Goal: Task Accomplishment & Management: Manage account settings

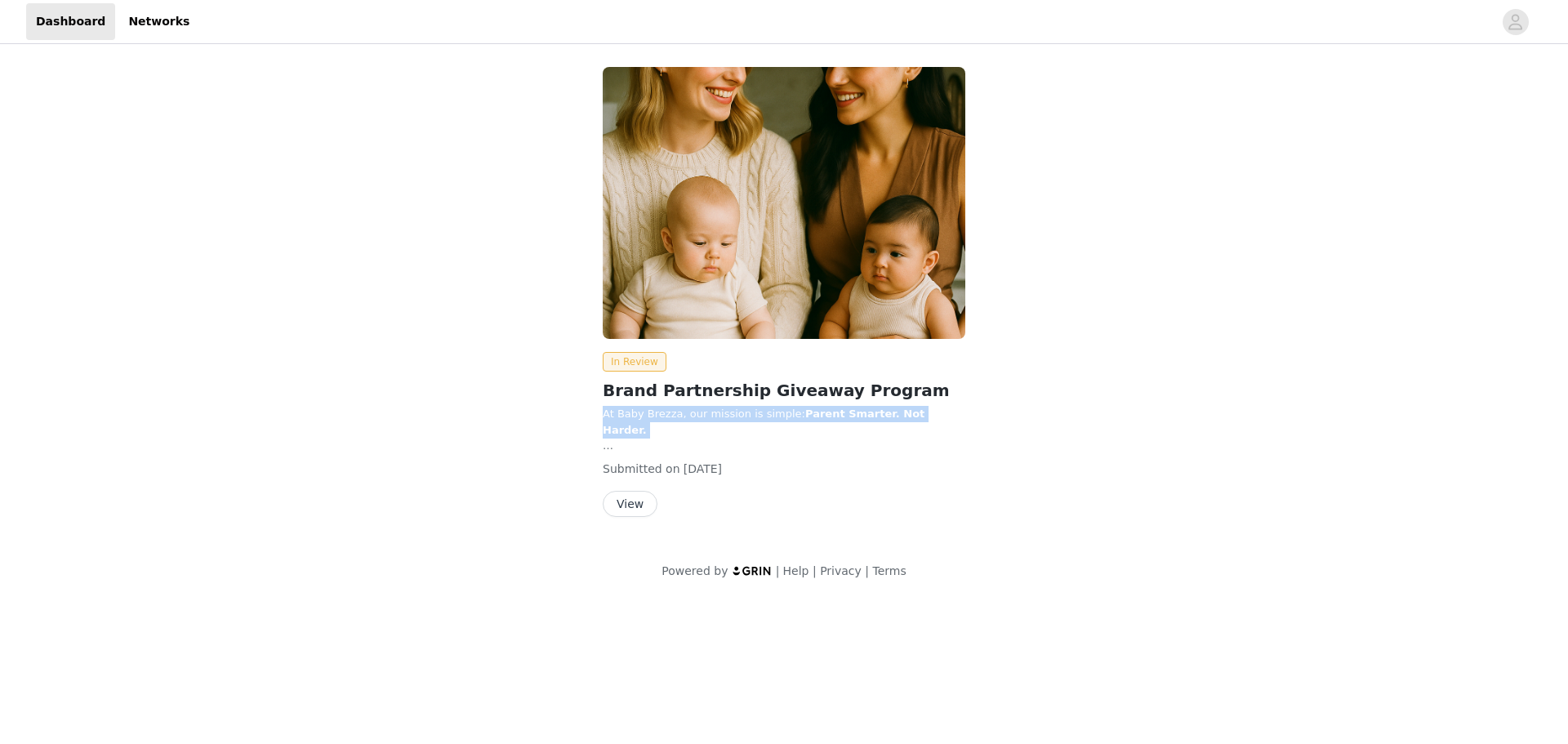
drag, startPoint x: 651, startPoint y: 415, endPoint x: 1011, endPoint y: 425, distance: 360.1
click at [1011, 425] on div "In Review Brand Partnership Giveaway Program At Baby Brezza, our mission is sim…" at bounding box center [784, 294] width 765 height 476
click at [627, 500] on button "View" at bounding box center [631, 503] width 55 height 26
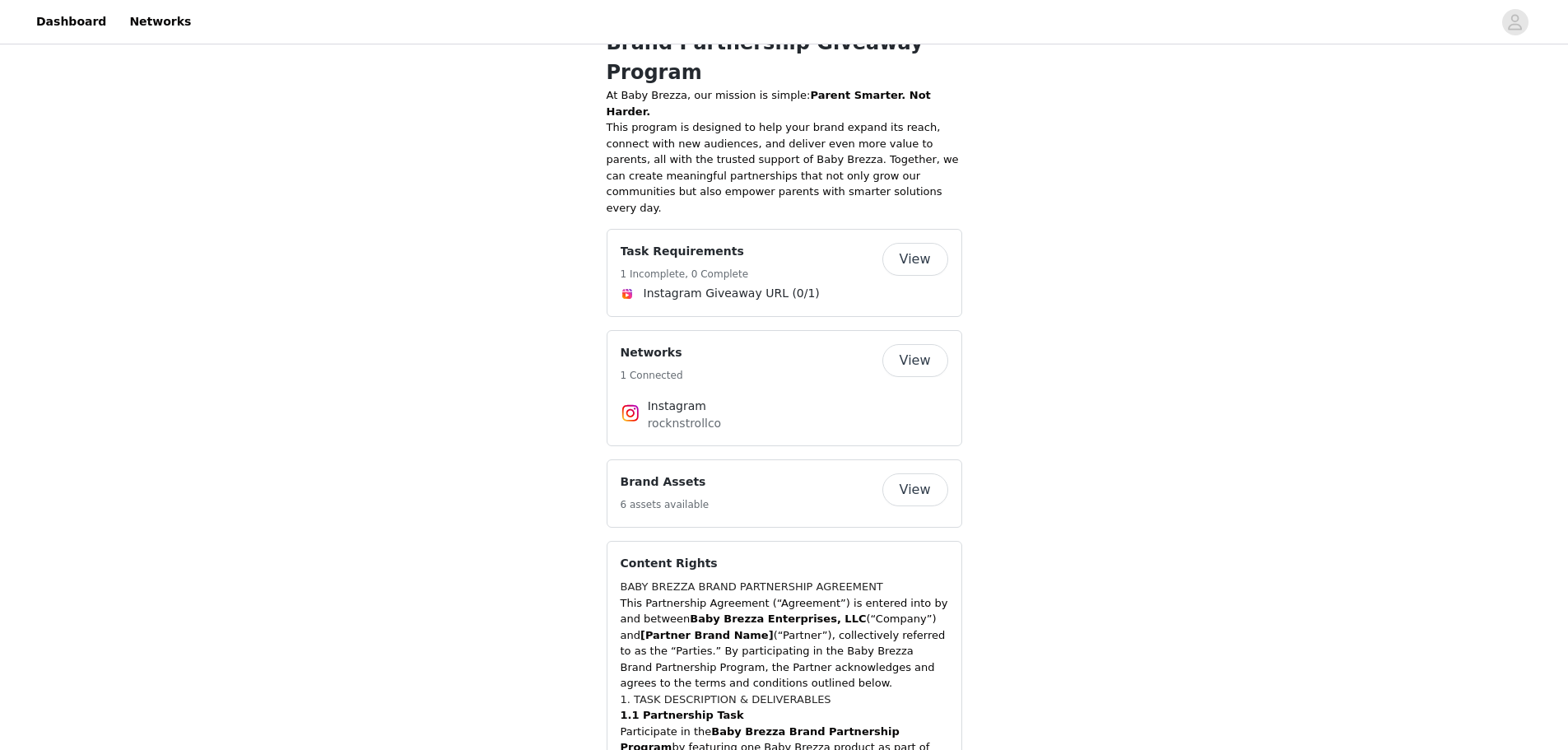
scroll to position [741, 0]
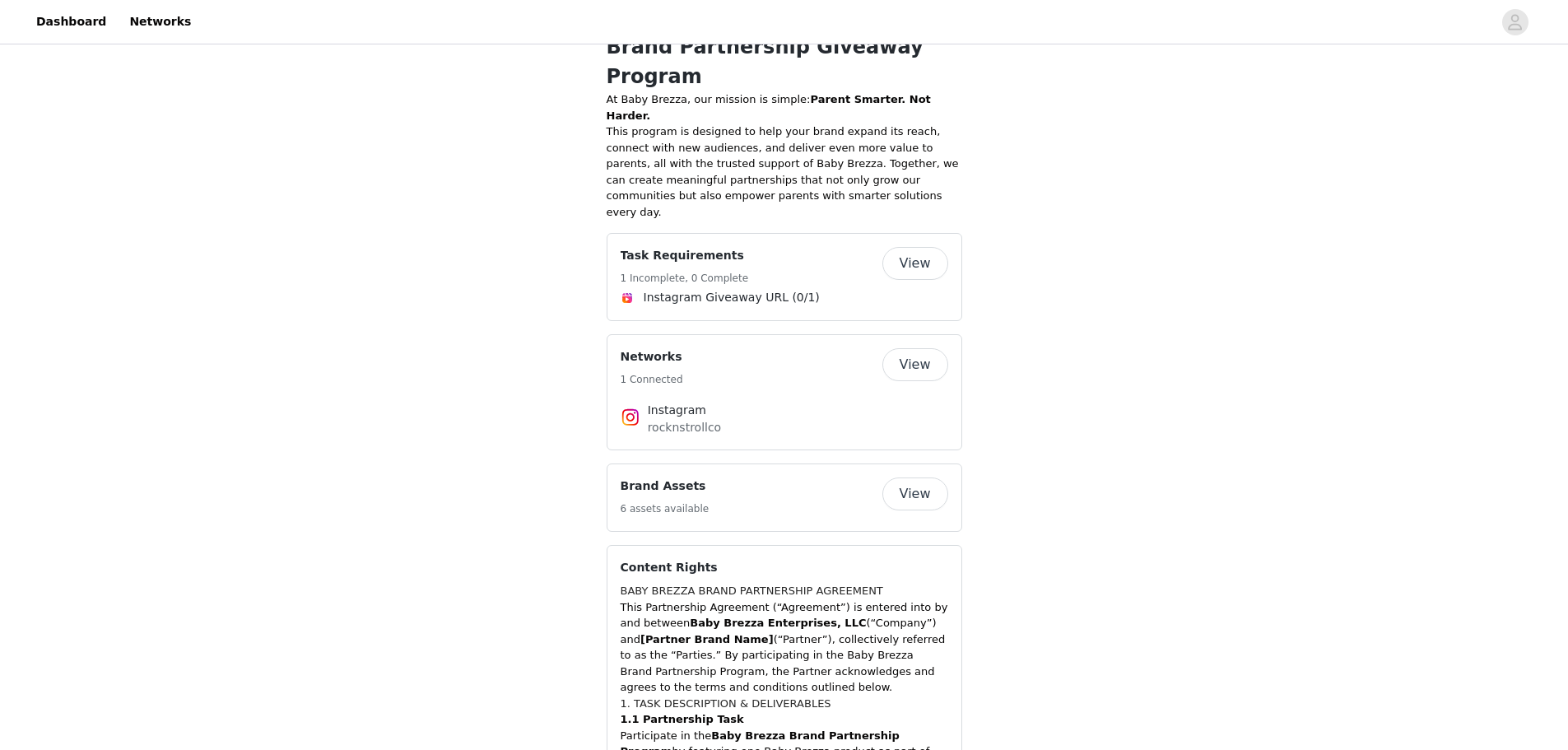
drag, startPoint x: 715, startPoint y: 367, endPoint x: 646, endPoint y: 368, distance: 69.0
click at [646, 401] on div "Instagram rocknstrollco" at bounding box center [784, 418] width 328 height 35
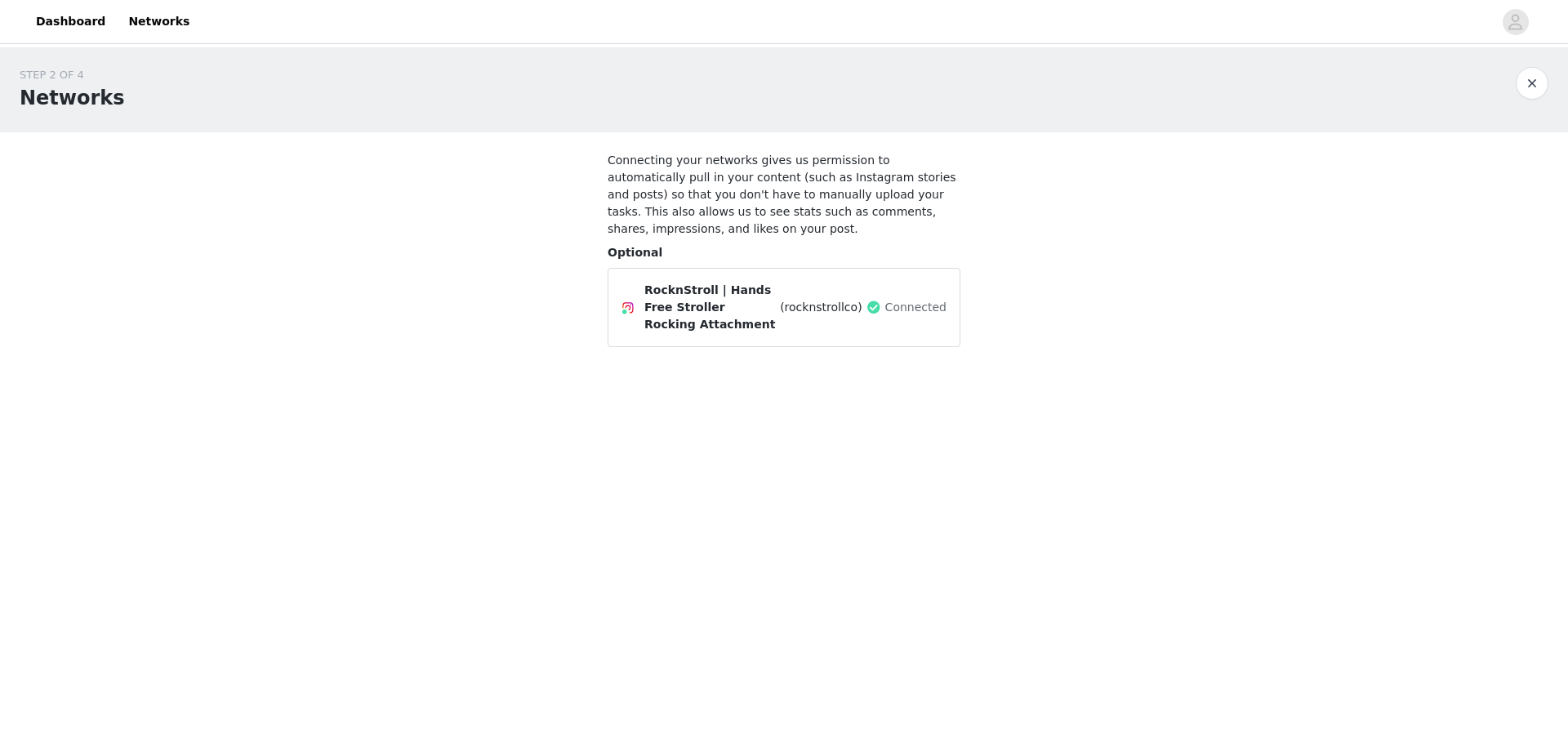
click at [356, 249] on div "STEP 2 OF 4 Networks Connecting your networks gives us permission to automatica…" at bounding box center [784, 213] width 1568 height 332
click at [1528, 87] on button "button" at bounding box center [1532, 83] width 33 height 33
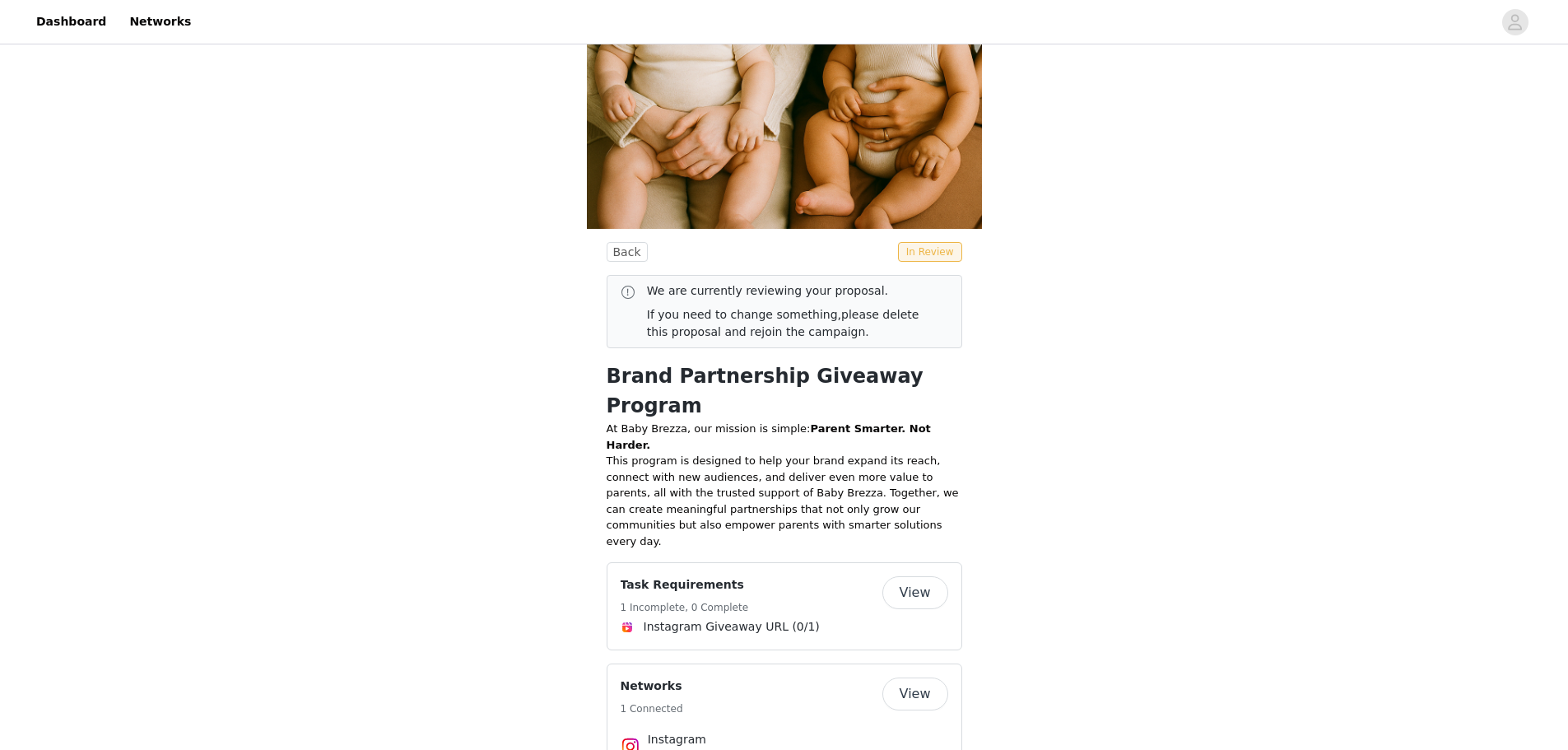
scroll to position [82, 0]
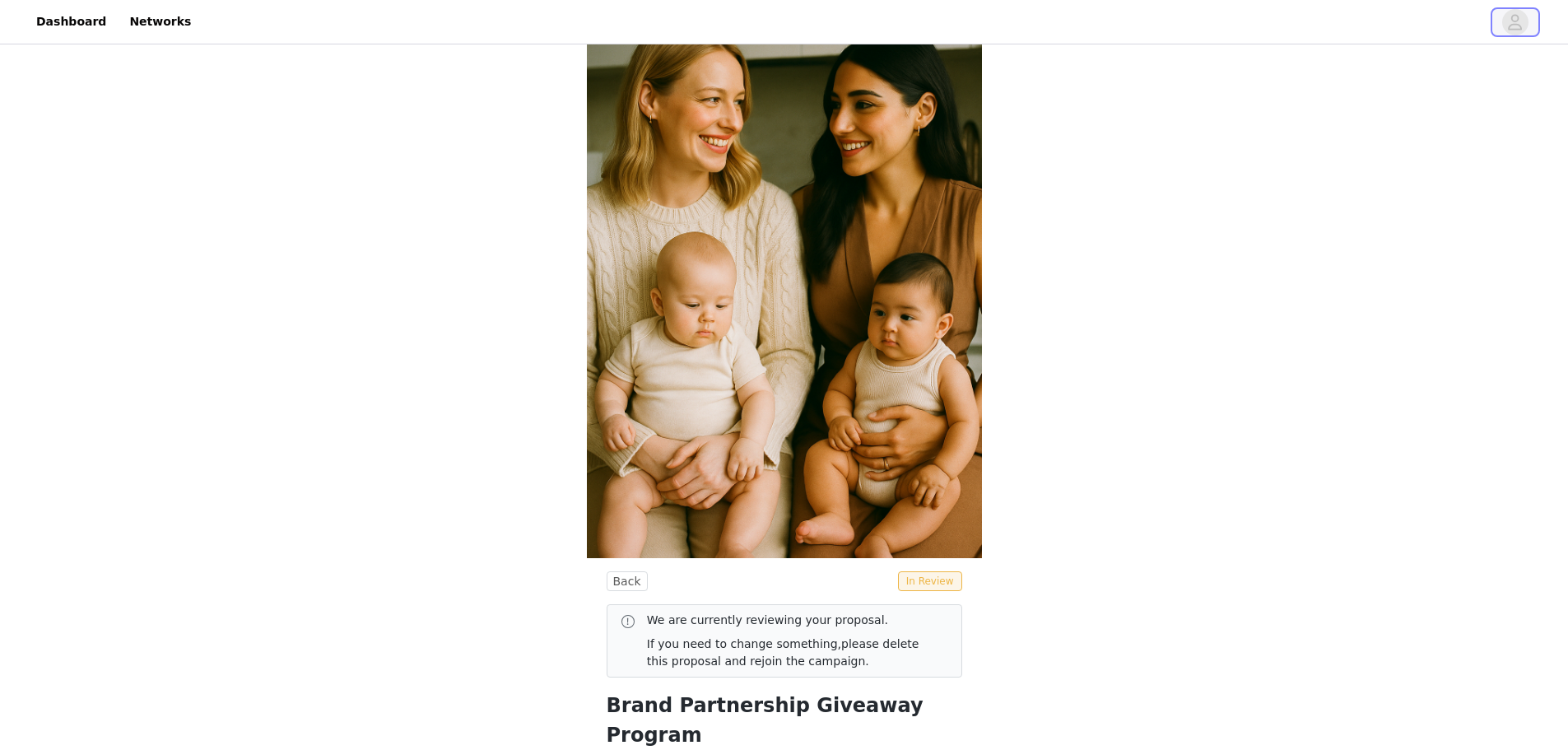
click at [1524, 35] on button "button" at bounding box center [1515, 22] width 46 height 26
